Goal: Task Accomplishment & Management: Manage account settings

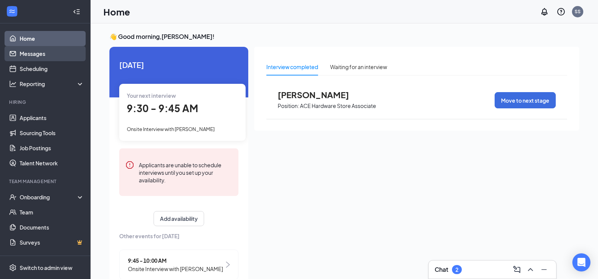
click at [38, 55] on link "Messages" at bounding box center [52, 53] width 65 height 15
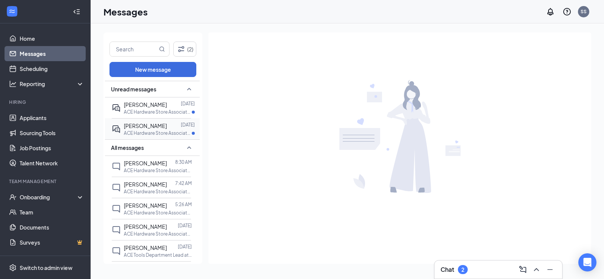
click at [142, 124] on span "[PERSON_NAME]" at bounding box center [145, 125] width 43 height 7
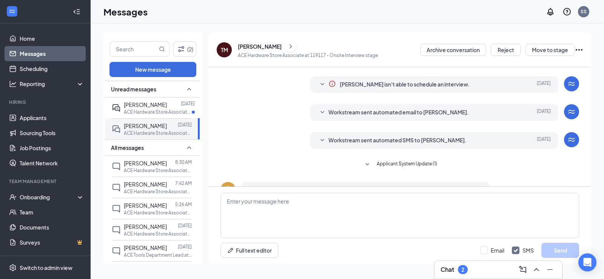
scroll to position [14, 0]
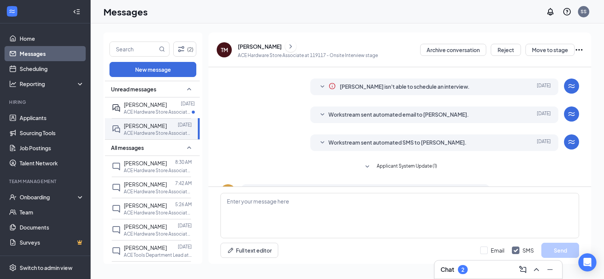
click at [287, 49] on icon "ChevronRight" at bounding box center [291, 46] width 8 height 9
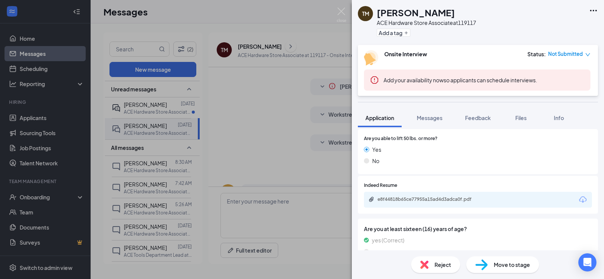
scroll to position [340, 0]
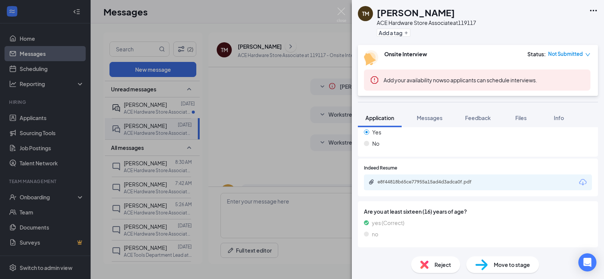
click at [431, 188] on div "e8f44818b65ce77955a15ad4d3adca0f.pdf" at bounding box center [478, 182] width 228 height 16
click at [432, 185] on div "e8f44818b65ce77955a15ad4d3adca0f.pdf" at bounding box center [431, 182] width 106 height 6
drag, startPoint x: 341, startPoint y: 12, endPoint x: 161, endPoint y: 98, distance: 199.1
click at [341, 12] on img at bounding box center [341, 15] width 9 height 15
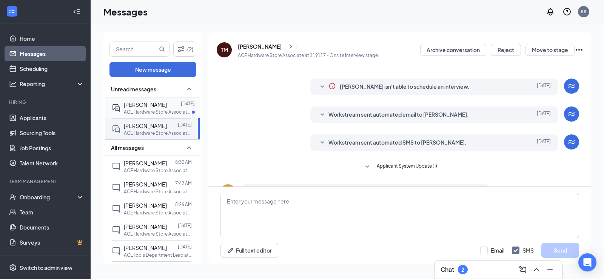
click at [136, 107] on span "[PERSON_NAME]" at bounding box center [145, 104] width 43 height 7
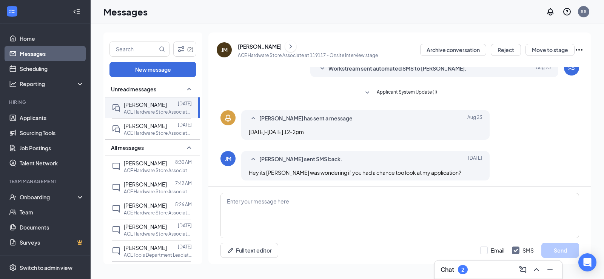
scroll to position [90, 0]
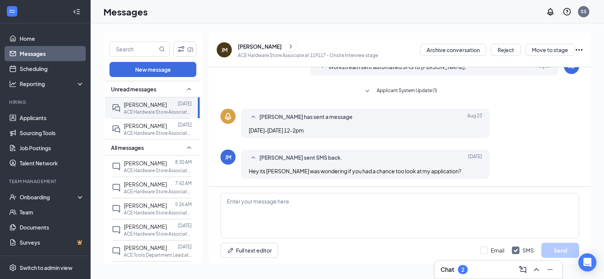
click at [287, 48] on icon "ChevronRight" at bounding box center [291, 46] width 8 height 9
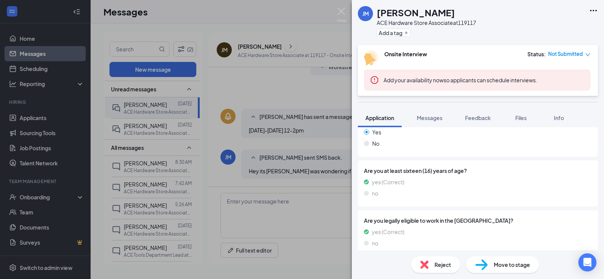
scroll to position [348, 0]
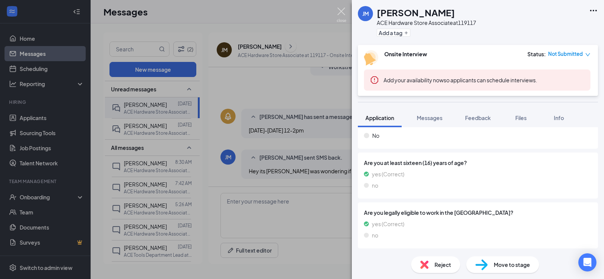
click at [341, 10] on img at bounding box center [341, 15] width 9 height 15
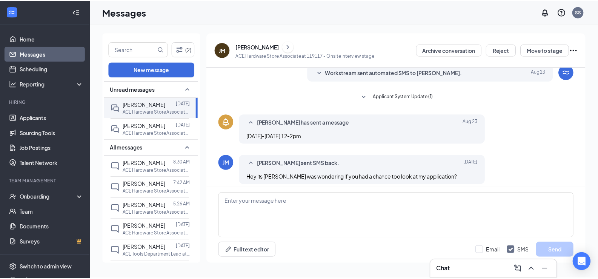
scroll to position [90, 0]
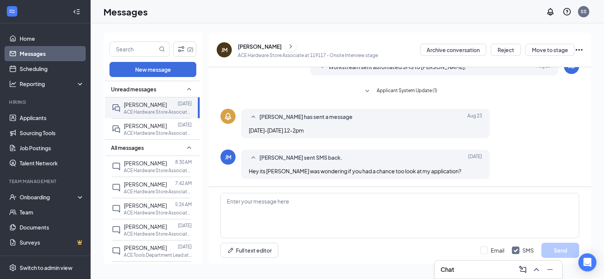
click at [364, 88] on icon "SmallChevronDown" at bounding box center [367, 91] width 9 height 9
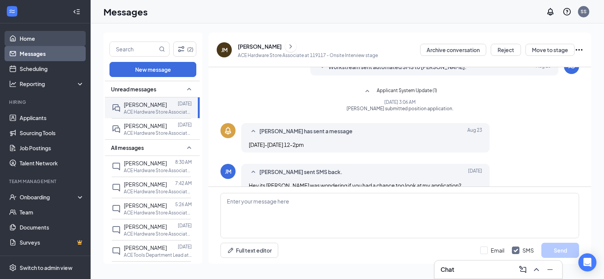
click at [40, 37] on link "Home" at bounding box center [52, 38] width 65 height 15
